Goal: Task Accomplishment & Management: Manage account settings

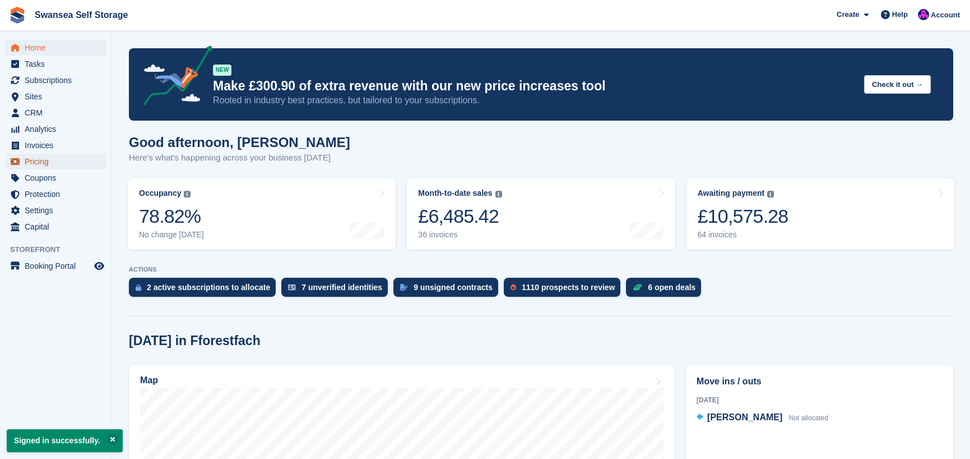
click at [45, 161] on span "Pricing" at bounding box center [58, 162] width 67 height 16
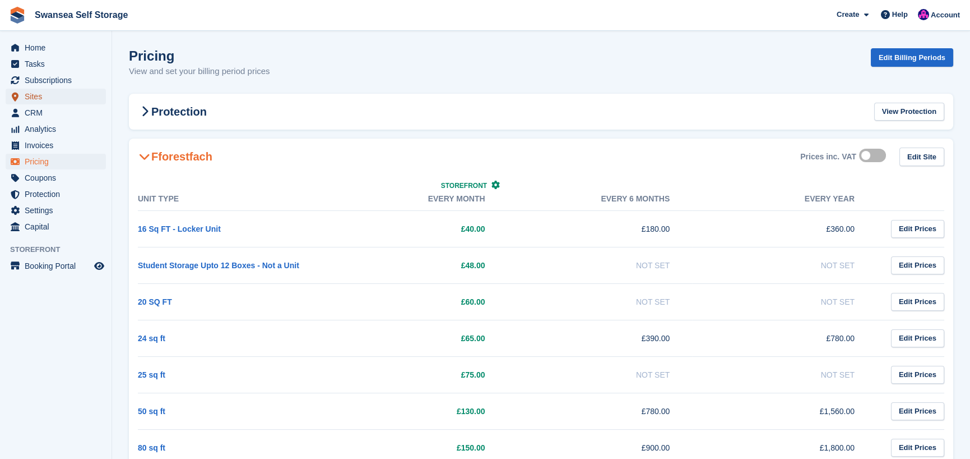
click at [57, 100] on span "Sites" at bounding box center [58, 97] width 67 height 16
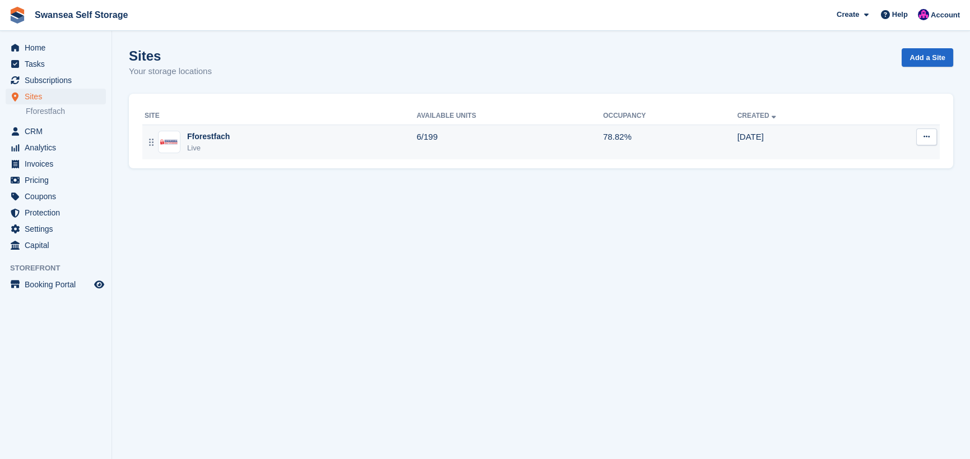
click at [218, 147] on div "Live" at bounding box center [208, 147] width 43 height 11
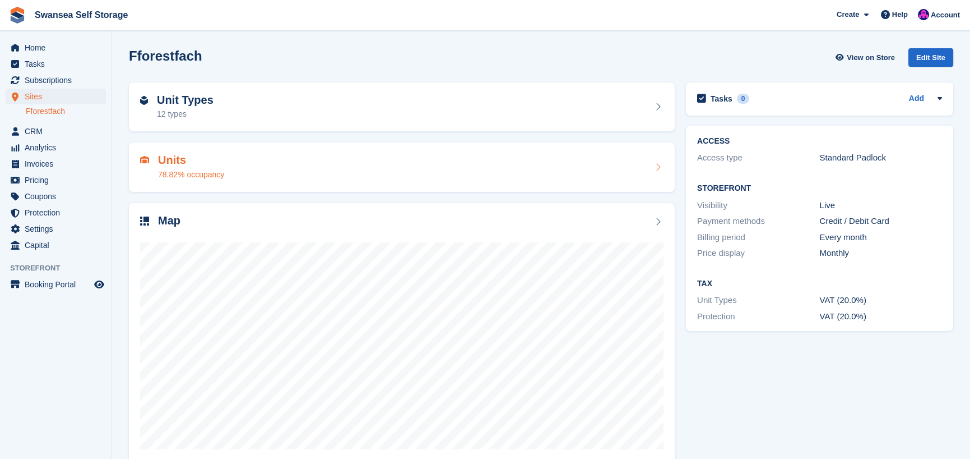
click at [202, 174] on div "78.82% occupancy" at bounding box center [191, 175] width 66 height 12
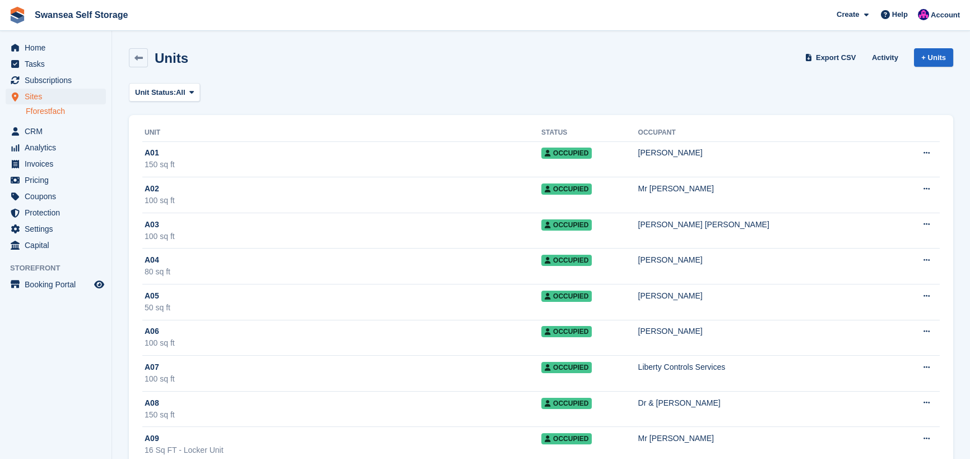
drag, startPoint x: 167, startPoint y: 94, endPoint x: 147, endPoint y: 109, distance: 25.1
drag, startPoint x: 149, startPoint y: 94, endPoint x: 138, endPoint y: 103, distance: 14.3
click at [193, 92] on icon at bounding box center [191, 92] width 4 height 7
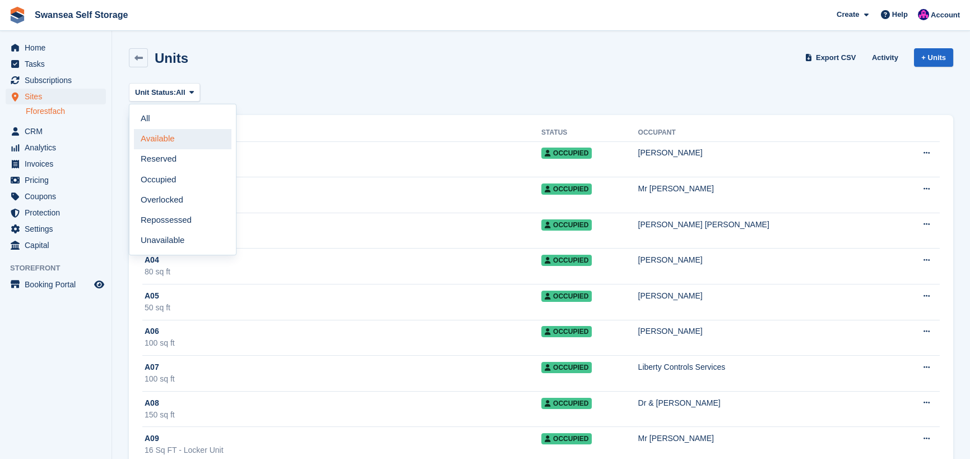
click at [184, 141] on link "Available" at bounding box center [183, 139] width 98 height 20
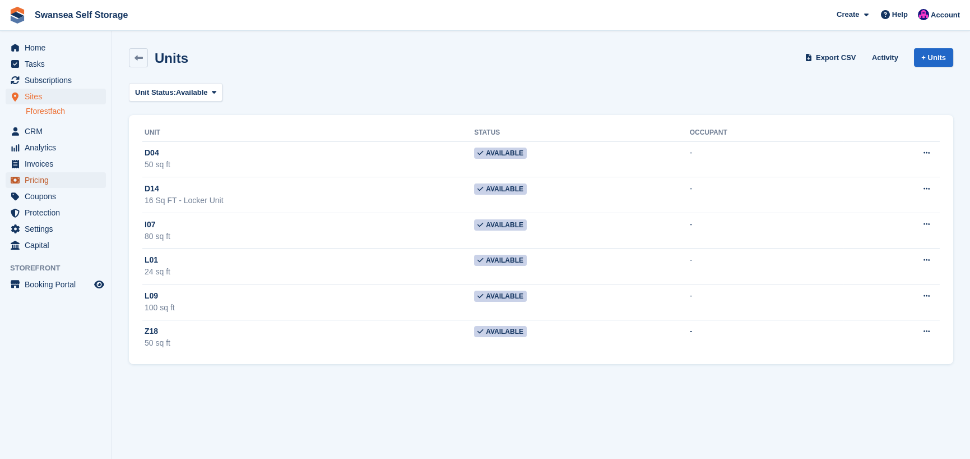
click at [58, 184] on span "Pricing" at bounding box center [58, 180] width 67 height 16
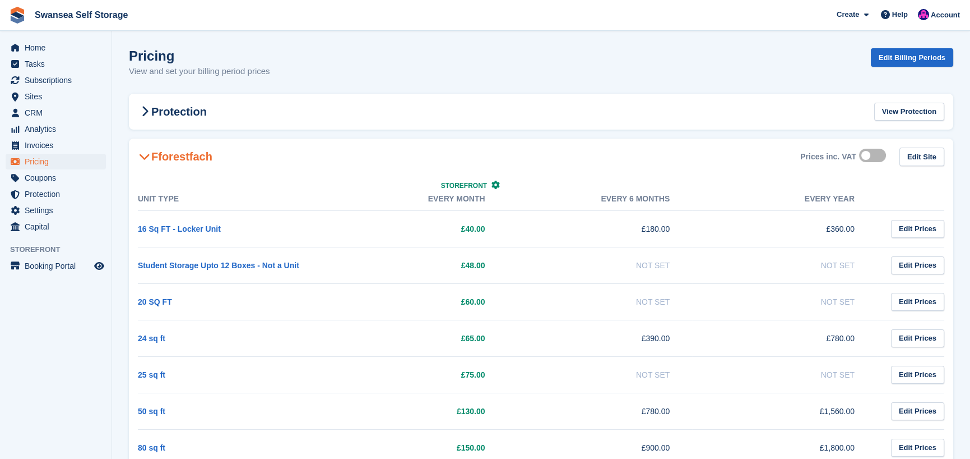
scroll to position [223, 0]
